Goal: Navigation & Orientation: Find specific page/section

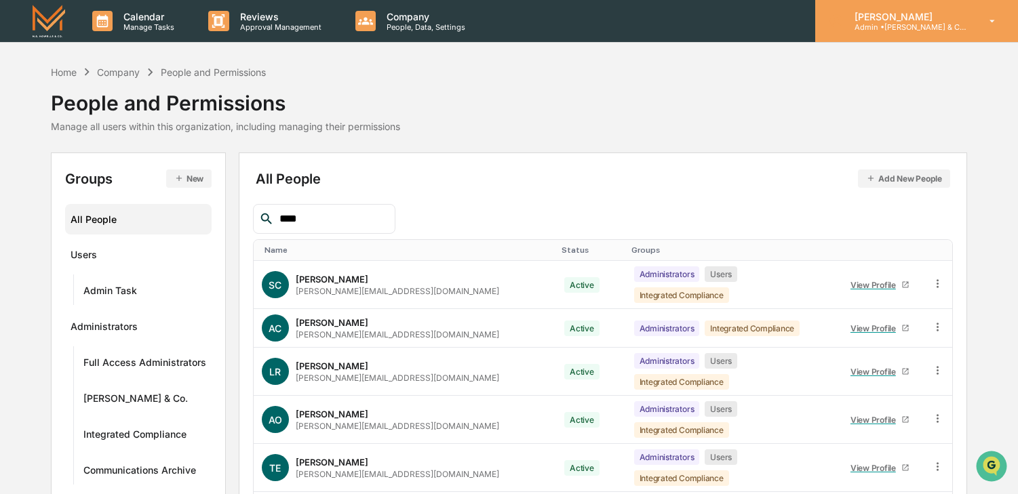
click at [990, 20] on icon at bounding box center [993, 21] width 24 height 13
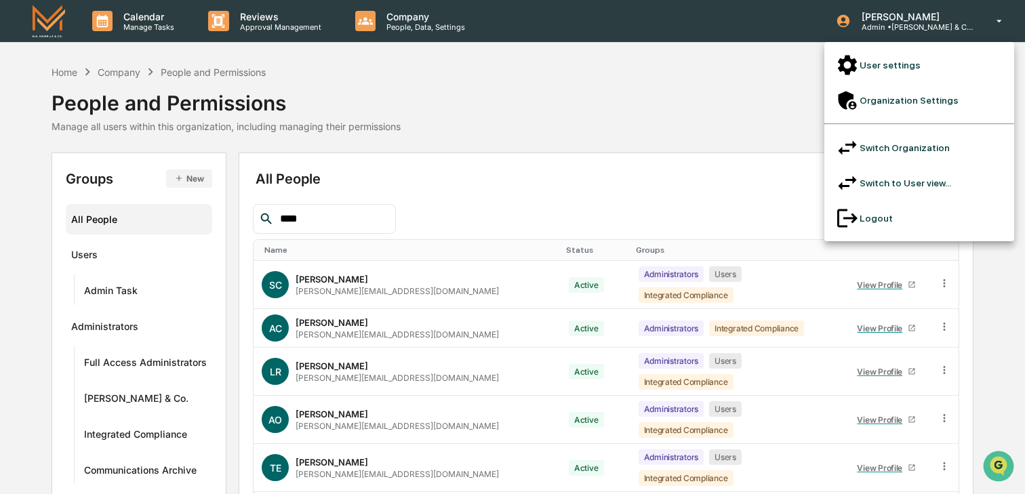
click at [898, 58] on li "User settings" at bounding box center [920, 64] width 190 height 35
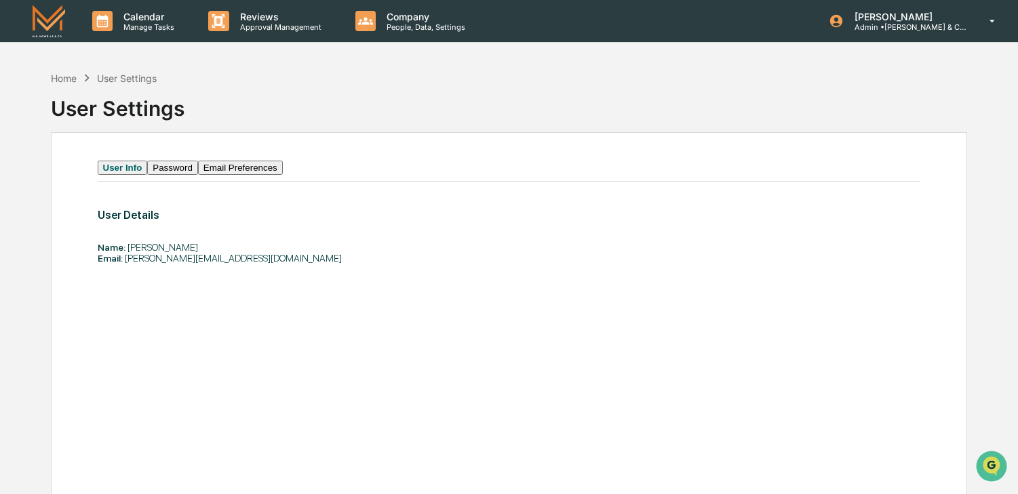
click at [273, 175] on button "Email Preferences" at bounding box center [240, 168] width 85 height 14
click at [184, 175] on button "Password" at bounding box center [170, 168] width 51 height 14
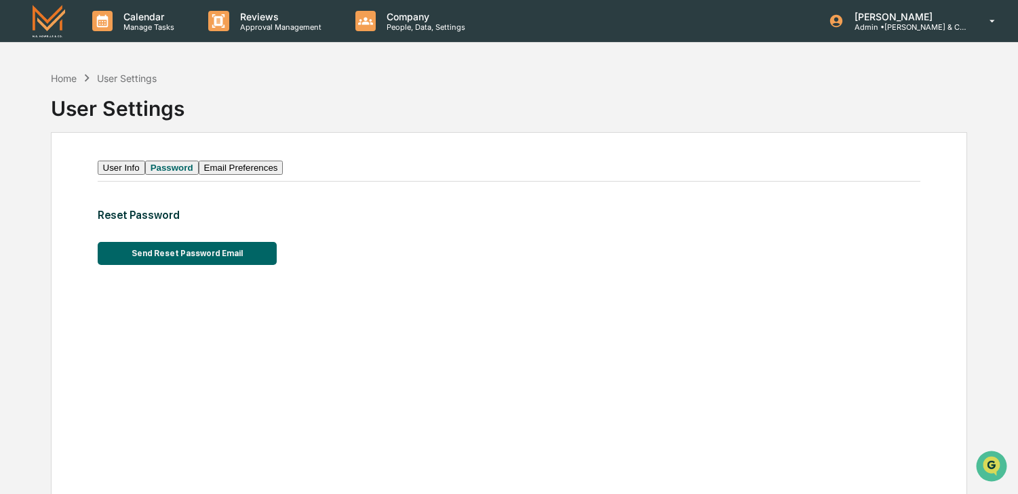
click at [130, 175] on button "User Info" at bounding box center [121, 168] width 47 height 14
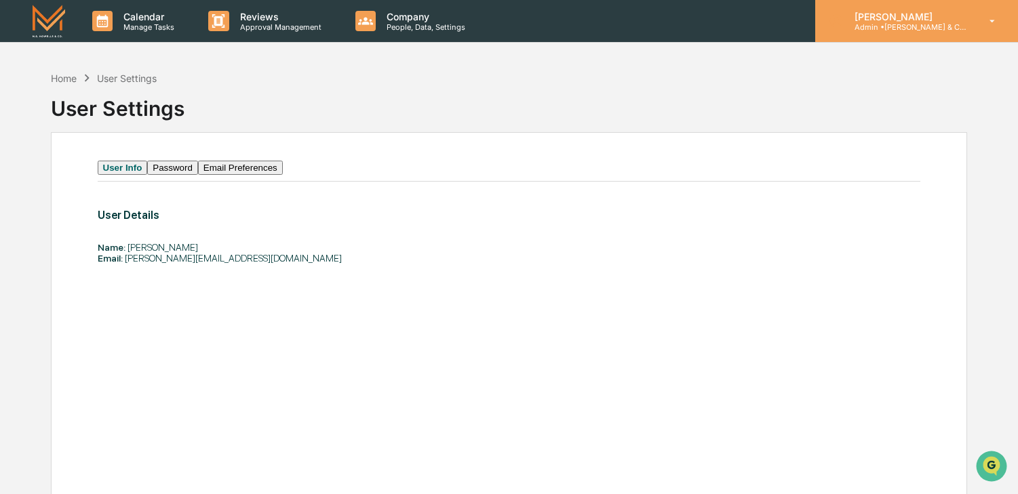
click at [877, 12] on p "[PERSON_NAME]" at bounding box center [907, 17] width 126 height 12
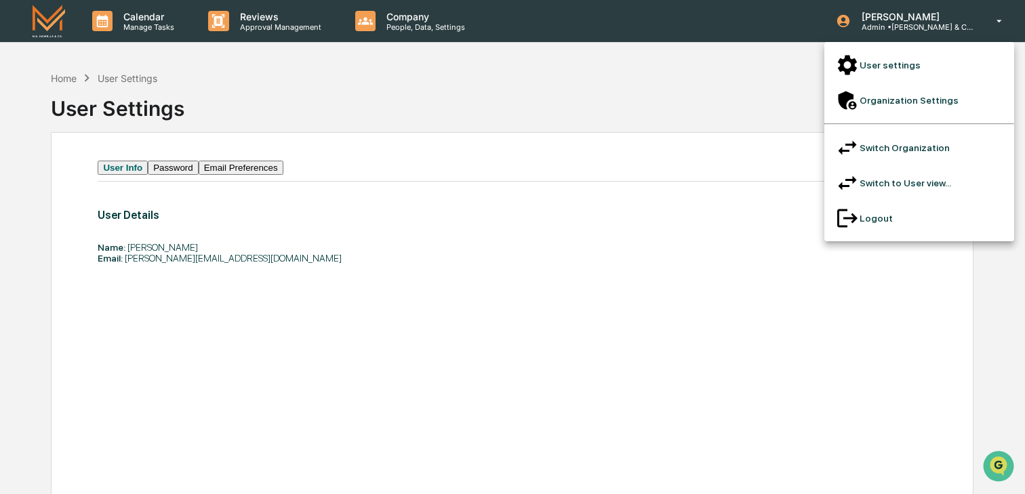
click at [52, 25] on div at bounding box center [512, 247] width 1025 height 494
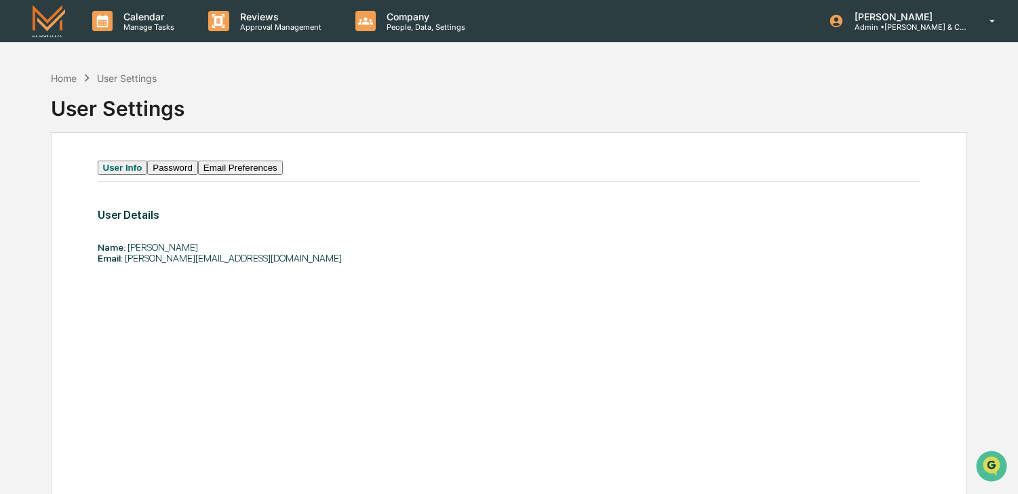
click at [49, 25] on img at bounding box center [49, 21] width 33 height 32
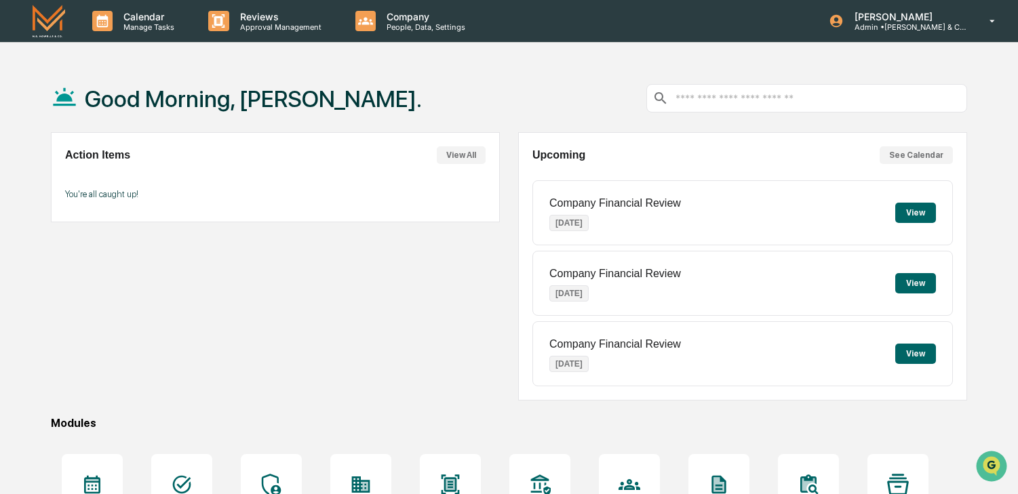
scroll to position [163, 0]
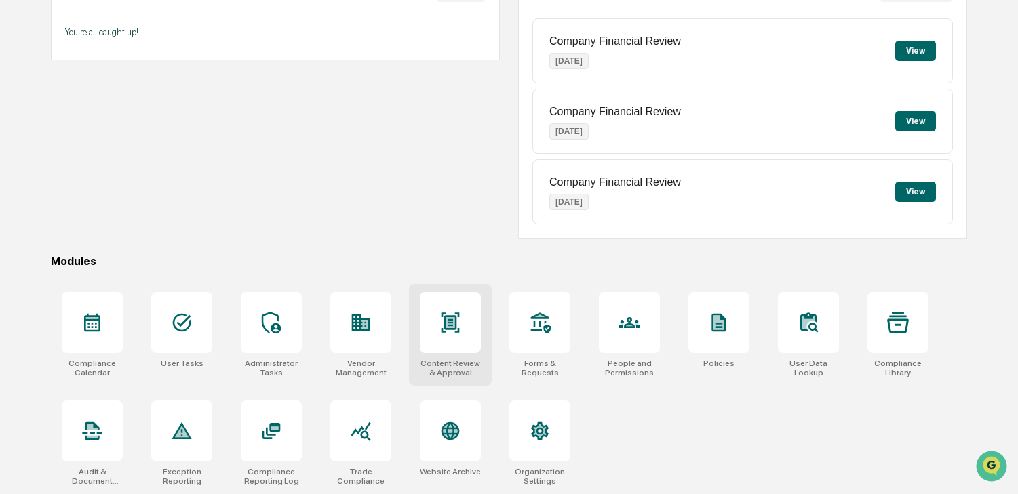
click at [450, 322] on icon at bounding box center [451, 323] width 18 height 20
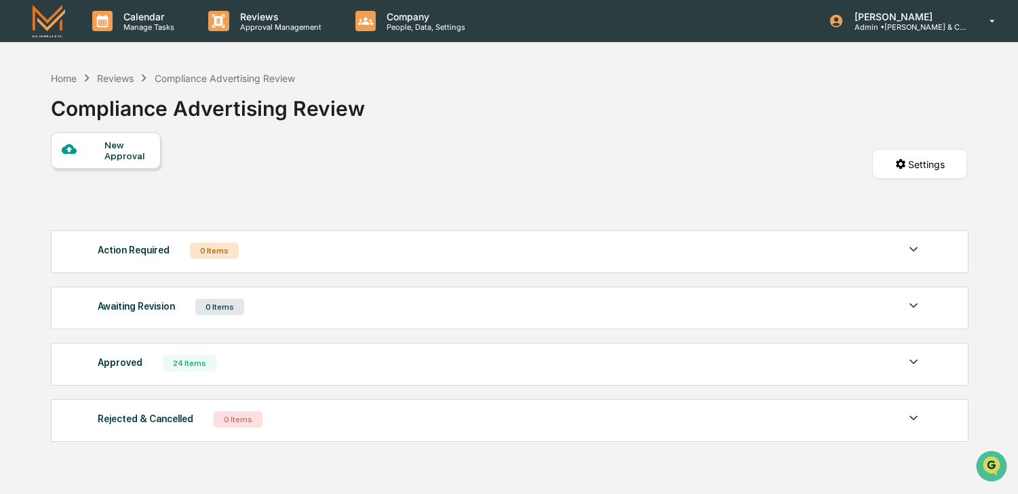
click at [124, 78] on div "Reviews" at bounding box center [115, 79] width 37 height 12
click at [117, 77] on div "Reviews" at bounding box center [115, 79] width 37 height 12
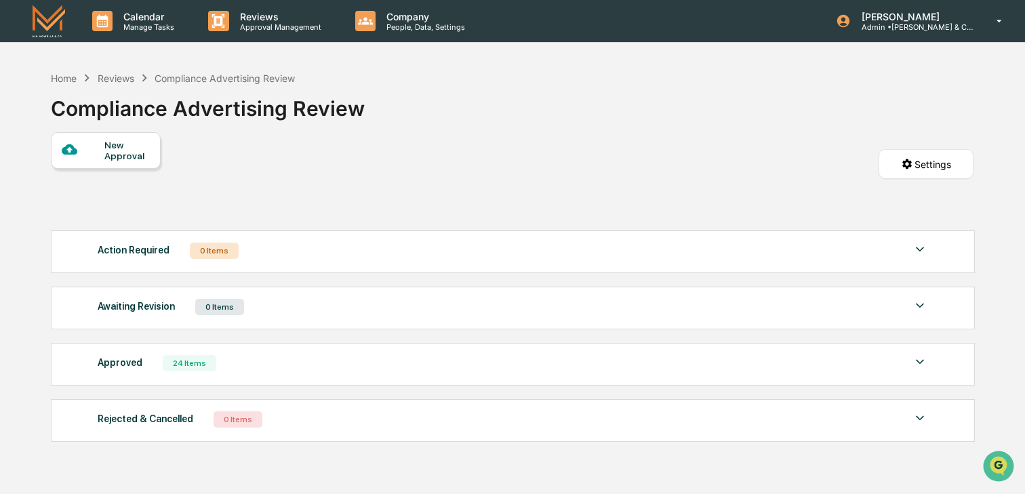
click at [115, 78] on div "Reviews" at bounding box center [116, 79] width 37 height 12
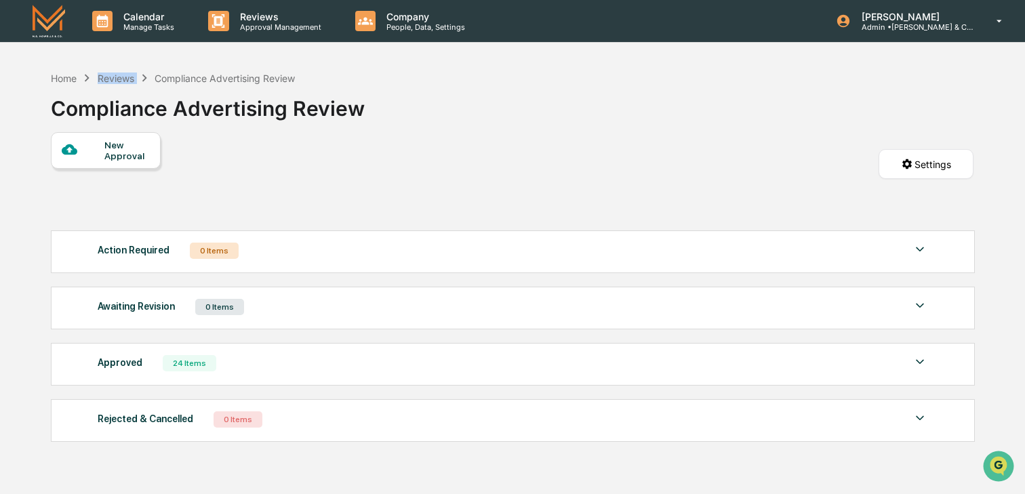
click at [115, 78] on div "Reviews" at bounding box center [116, 79] width 37 height 12
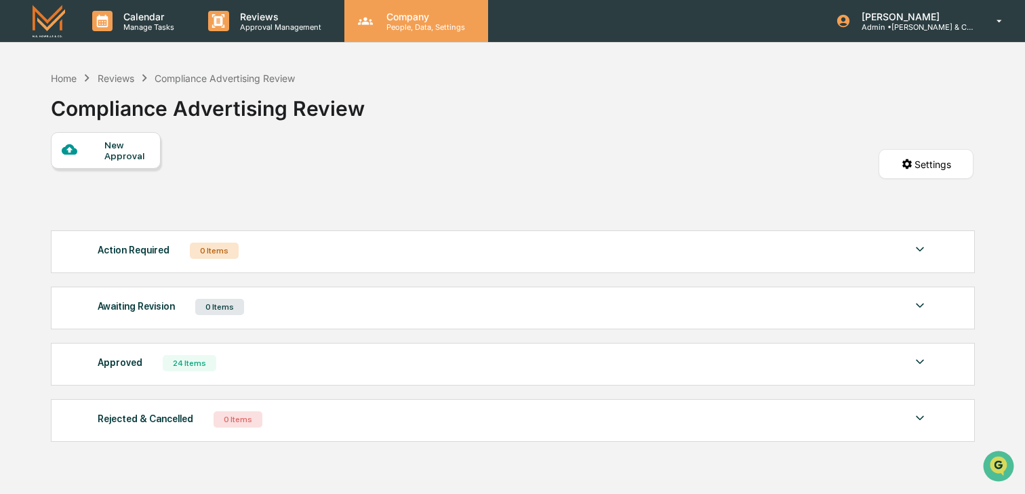
click at [400, 27] on p "People, Data, Settings" at bounding box center [424, 26] width 96 height 9
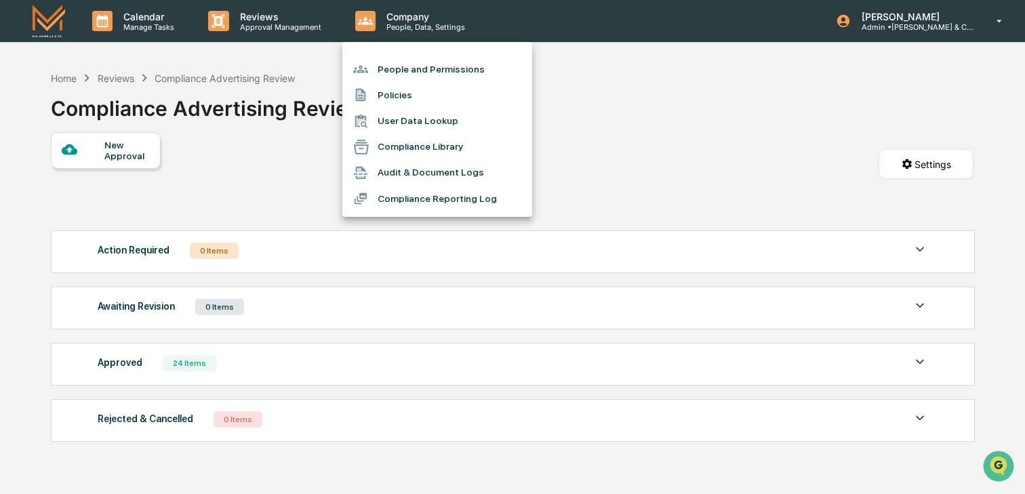
click at [406, 122] on li "User Data Lookup" at bounding box center [438, 122] width 190 height 26
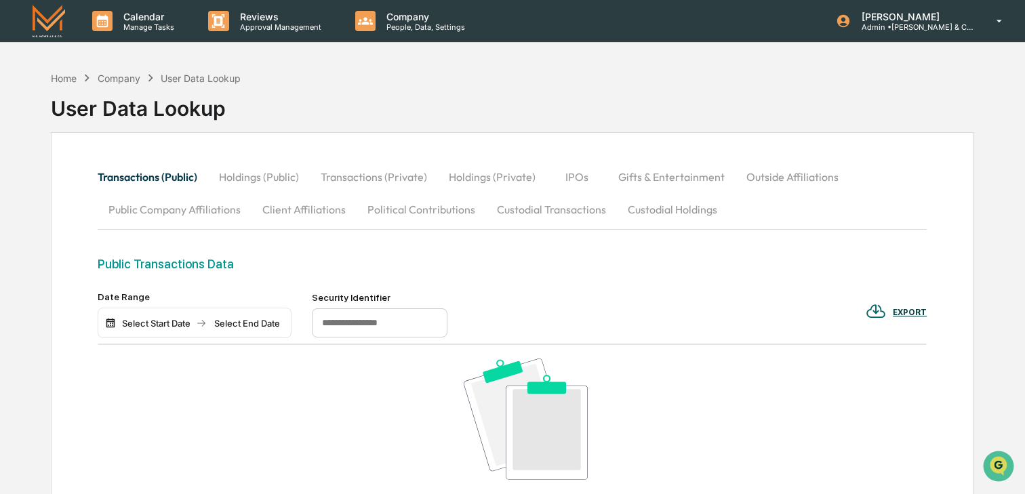
click at [273, 175] on button "Holdings (Public)" at bounding box center [259, 177] width 102 height 33
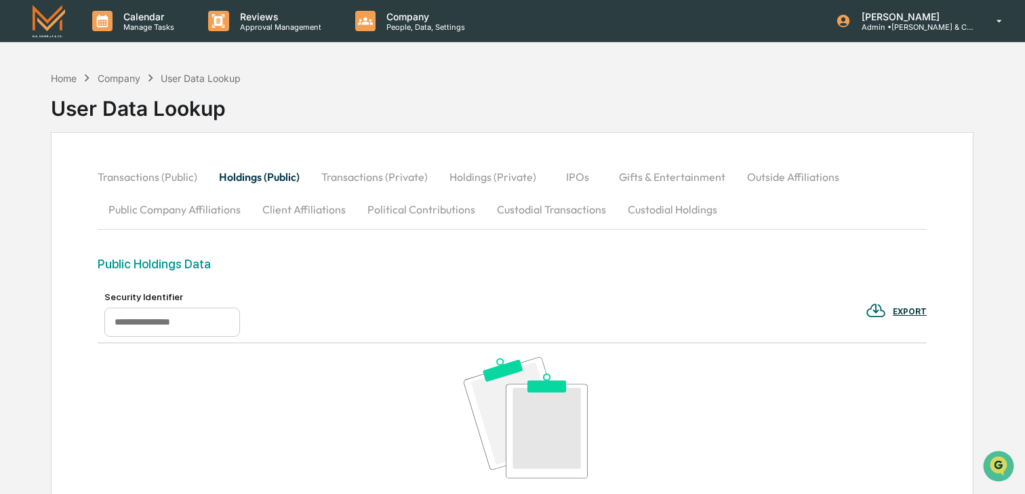
click at [111, 77] on div "Company" at bounding box center [119, 79] width 43 height 12
click at [117, 79] on div "Company" at bounding box center [119, 79] width 43 height 12
click at [39, 26] on img at bounding box center [49, 21] width 33 height 32
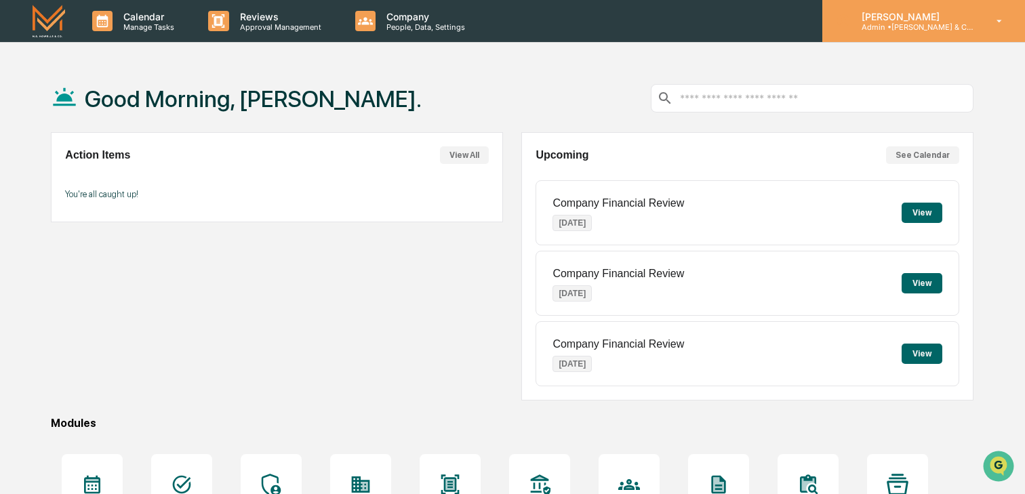
click at [973, 31] on div "Daniel Reisbacher Admin • M.S. Howells & Co. - BD" at bounding box center [924, 21] width 203 height 42
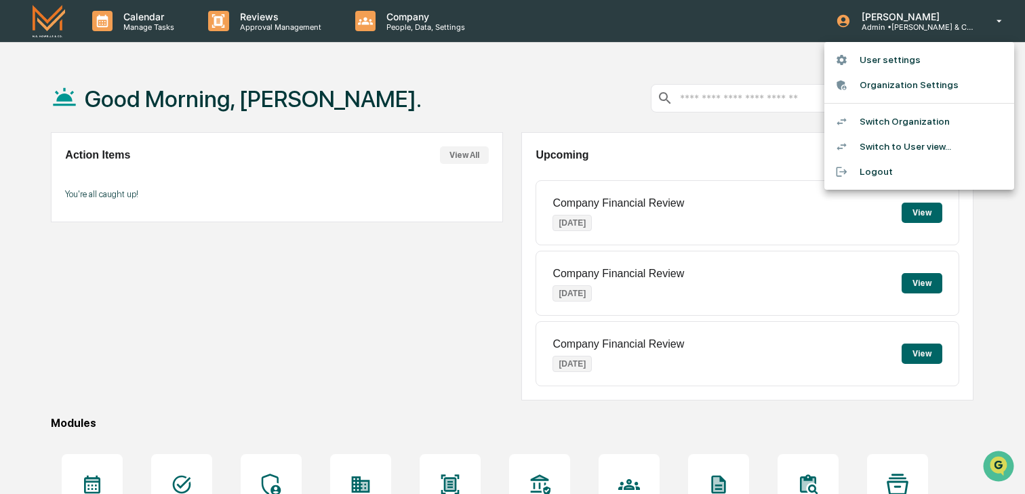
click at [899, 121] on li "Switch Organization" at bounding box center [920, 121] width 190 height 25
